Goal: Transaction & Acquisition: Book appointment/travel/reservation

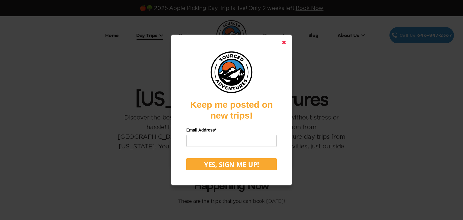
click at [285, 43] on polygon at bounding box center [284, 43] width 4 height 4
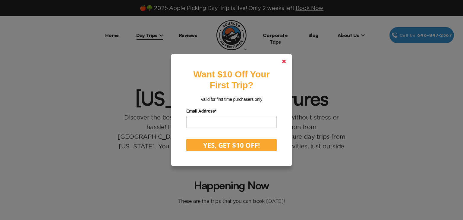
click at [285, 63] on polygon at bounding box center [284, 62] width 4 height 4
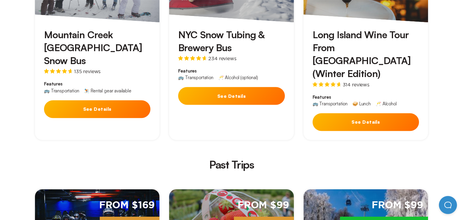
scroll to position [1198, 0]
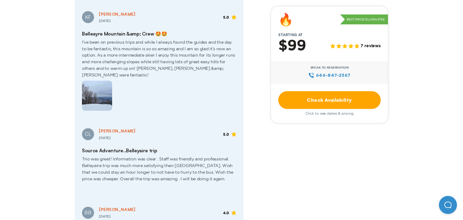
scroll to position [1058, 0]
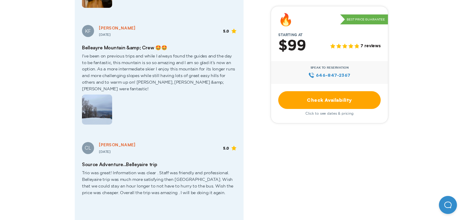
click at [326, 102] on link "Check Availability" at bounding box center [329, 100] width 102 height 18
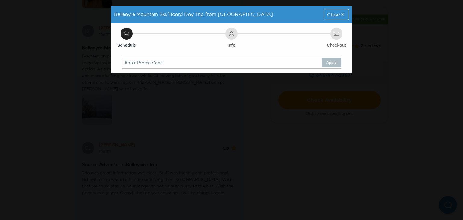
scroll to position [0, 0]
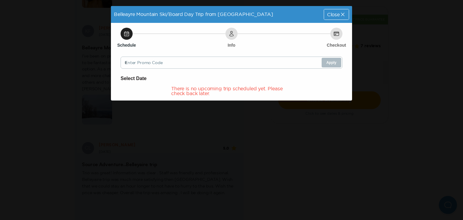
click at [342, 13] on icon at bounding box center [342, 14] width 6 height 6
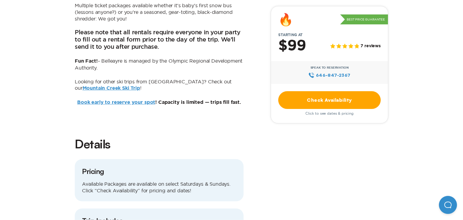
scroll to position [358, 0]
click at [326, 103] on link "Check Availability" at bounding box center [329, 100] width 102 height 18
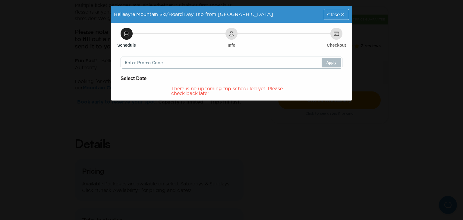
click at [343, 15] on icon at bounding box center [342, 14] width 3 height 3
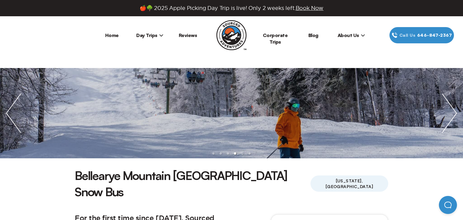
click at [161, 36] on icon at bounding box center [161, 35] width 4 height 2
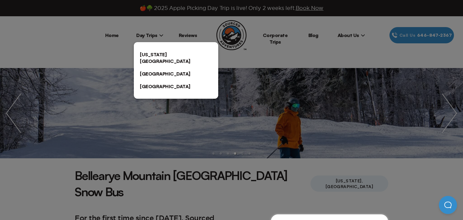
click at [146, 80] on link "[GEOGRAPHIC_DATA]" at bounding box center [176, 86] width 84 height 13
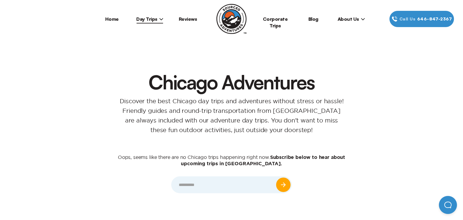
click at [162, 20] on icon at bounding box center [161, 19] width 4 height 4
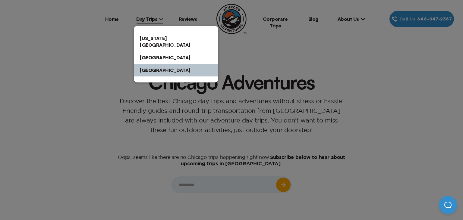
click at [151, 52] on link "[GEOGRAPHIC_DATA]" at bounding box center [176, 57] width 84 height 13
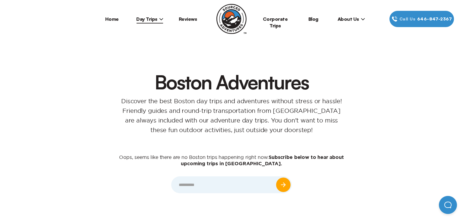
click at [161, 20] on icon at bounding box center [161, 19] width 4 height 2
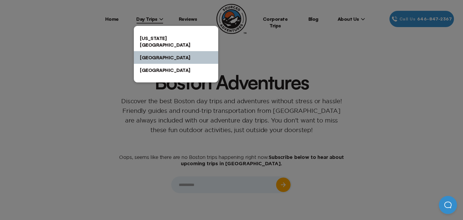
click at [157, 38] on link "[US_STATE][GEOGRAPHIC_DATA]" at bounding box center [176, 41] width 84 height 19
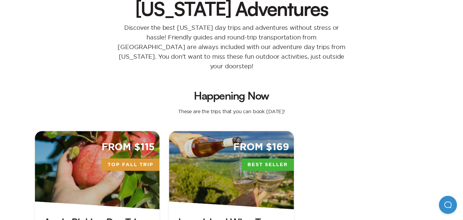
scroll to position [90, 0]
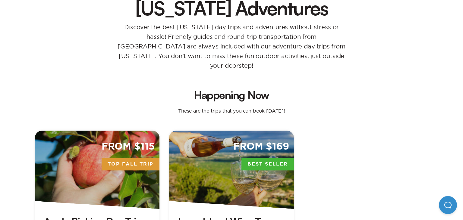
click at [110, 163] on div "From $115 Top Fall Trip" at bounding box center [97, 170] width 124 height 78
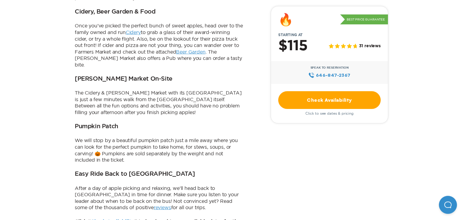
scroll to position [382, 0]
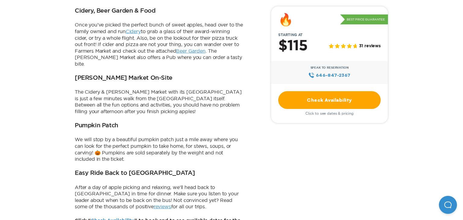
click at [325, 104] on link "Check Availability" at bounding box center [329, 100] width 102 height 18
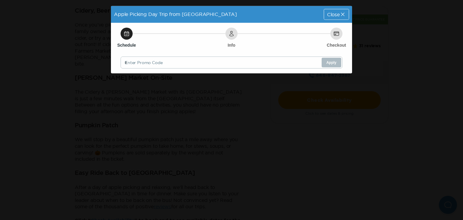
scroll to position [0, 0]
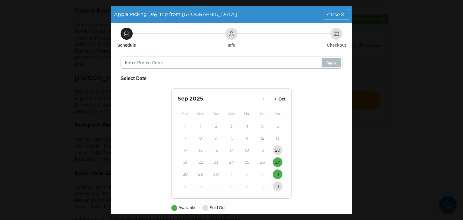
click at [275, 100] on icon "button" at bounding box center [275, 99] width 2 height 3
click at [278, 126] on time "4" at bounding box center [277, 126] width 3 height 6
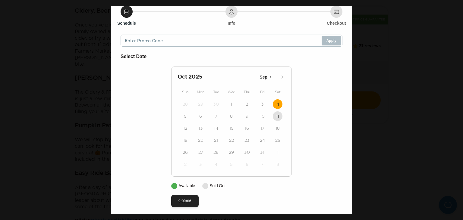
scroll to position [26, 0]
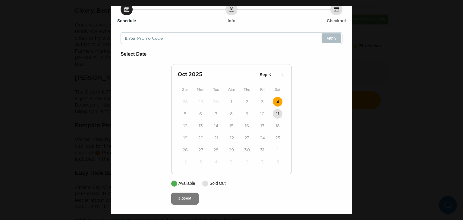
click at [190, 198] on button "9:00AM" at bounding box center [184, 199] width 27 height 12
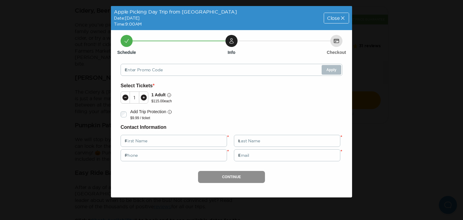
scroll to position [0, 0]
click at [343, 19] on icon at bounding box center [342, 18] width 6 height 6
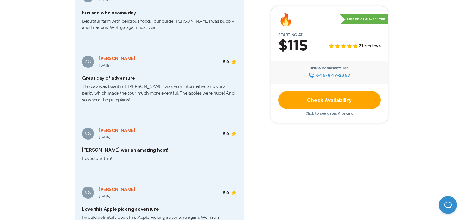
scroll to position [1200, 0]
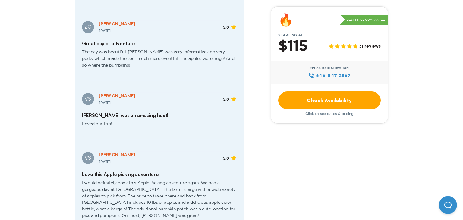
scroll to position [90, 0]
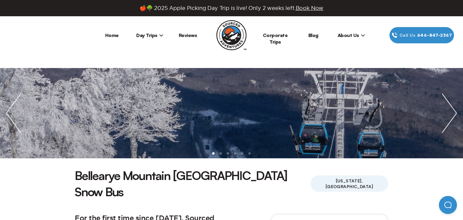
scroll to position [1198, 0]
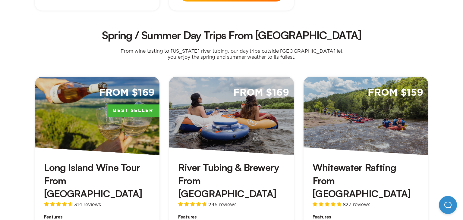
scroll to position [394, 0]
click at [354, 125] on div "From $159" at bounding box center [365, 116] width 124 height 78
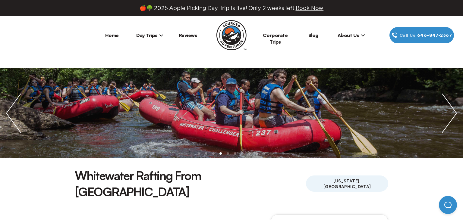
scroll to position [394, 0]
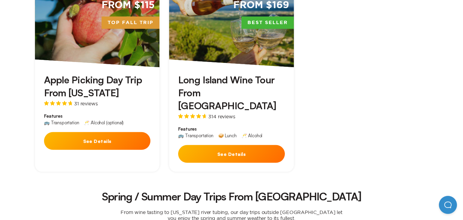
scroll to position [232, 0]
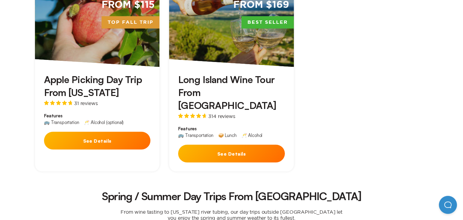
click at [102, 78] on h3 "Apple Picking Day Trip From [US_STATE]" at bounding box center [97, 86] width 106 height 26
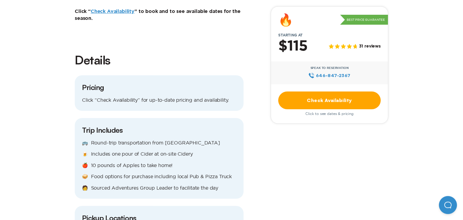
scroll to position [592, 0]
drag, startPoint x: 83, startPoint y: 75, endPoint x: 118, endPoint y: 72, distance: 35.3
click at [116, 97] on p "Click “Check Availability” for up-to-date pricing and availability." at bounding box center [159, 100] width 154 height 7
drag, startPoint x: 147, startPoint y: 74, endPoint x: 154, endPoint y: 76, distance: 7.4
click at [154, 97] on p "Click “Check Availability” for up-to-date pricing and availability." at bounding box center [159, 100] width 154 height 7
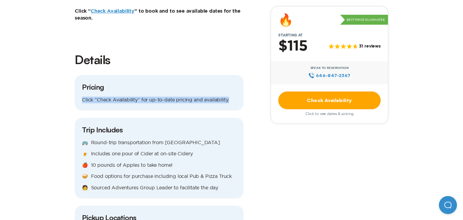
drag, startPoint x: 234, startPoint y: 75, endPoint x: 80, endPoint y: 76, distance: 153.9
click at [80, 76] on div "Pricing Click “Check Availability” for up-to-date pricing and availability." at bounding box center [159, 93] width 169 height 36
copy p "Click “Check Availability” for up-to-date pricing and availability."
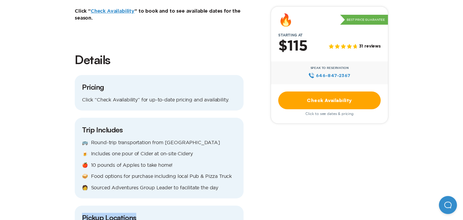
drag, startPoint x: 136, startPoint y: 194, endPoint x: 83, endPoint y: 193, distance: 53.3
click at [83, 213] on h3 "Pickup Locations" at bounding box center [159, 218] width 154 height 10
copy h3 "Pickup Locations"
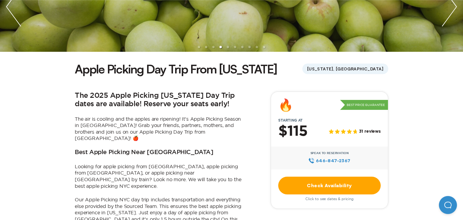
scroll to position [0, 0]
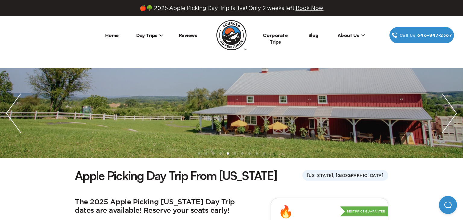
click at [162, 35] on icon at bounding box center [161, 35] width 4 height 4
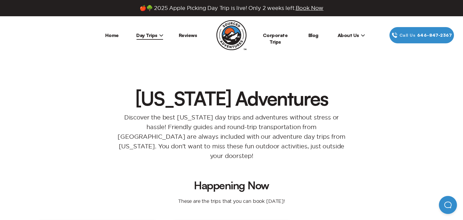
scroll to position [232, 0]
